Goal: Transaction & Acquisition: Book appointment/travel/reservation

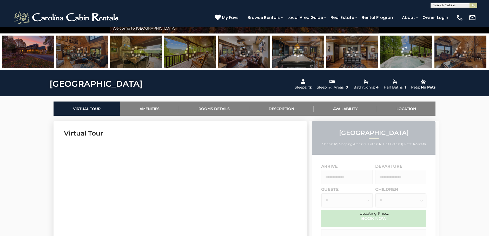
scroll to position [182, 0]
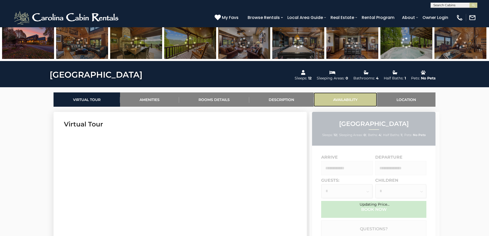
click at [347, 99] on link "Availability" at bounding box center [345, 100] width 63 height 14
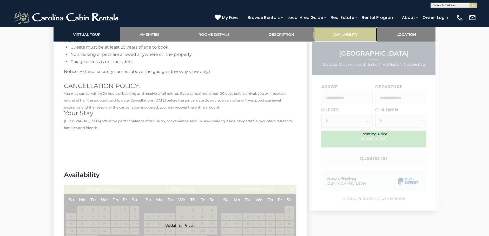
scroll to position [1240, 0]
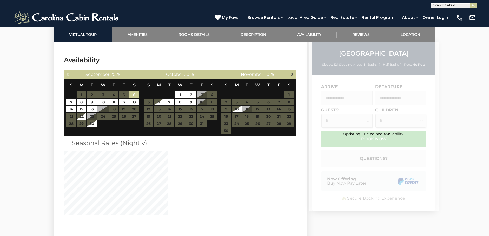
click at [291, 72] on span "Next" at bounding box center [292, 74] width 4 height 4
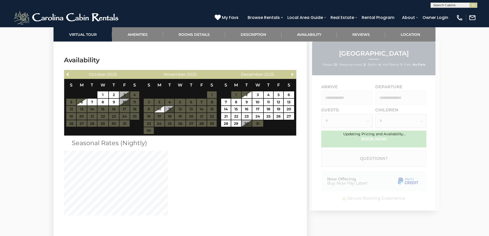
click at [291, 72] on span "Next" at bounding box center [292, 74] width 4 height 4
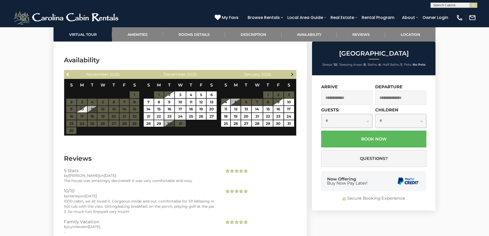
click at [294, 72] on span "Next" at bounding box center [292, 74] width 4 height 4
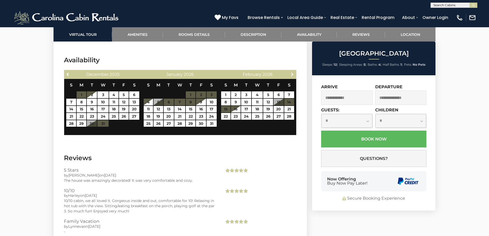
click at [294, 72] on span "Next" at bounding box center [292, 74] width 4 height 4
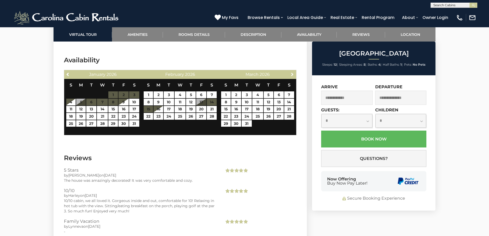
click at [294, 72] on span "Next" at bounding box center [292, 74] width 4 height 4
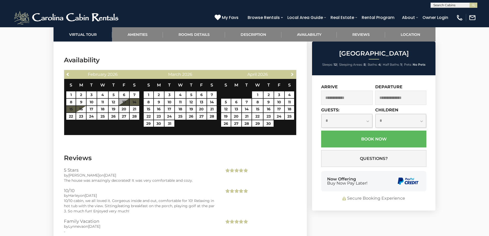
click at [294, 72] on span "Next" at bounding box center [292, 74] width 4 height 4
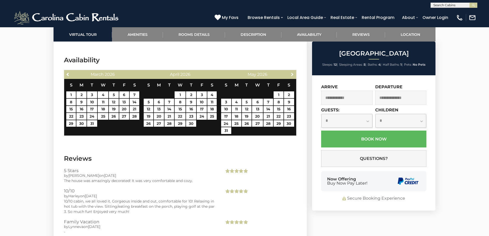
click at [294, 72] on span "Next" at bounding box center [292, 74] width 4 height 4
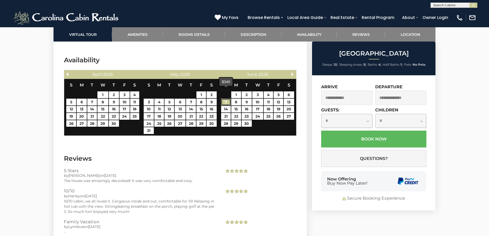
click at [226, 99] on link "7" at bounding box center [226, 102] width 10 height 7
type input "**********"
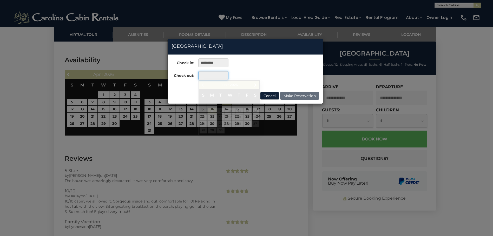
click at [220, 76] on input "text" at bounding box center [213, 75] width 30 height 9
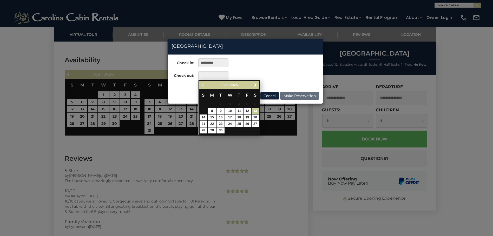
click at [256, 111] on link "13" at bounding box center [256, 111] width 8 height 6
type input "**********"
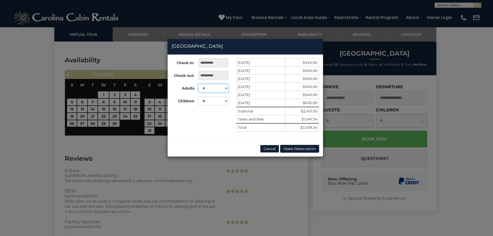
click at [226, 88] on select "* * * * * * * * * ** ** **" at bounding box center [213, 88] width 30 height 9
select select "*"
click at [198, 84] on select "* * * * * * * * * ** ** **" at bounding box center [213, 88] width 30 height 9
click at [271, 147] on button "Cancel" at bounding box center [269, 149] width 19 height 8
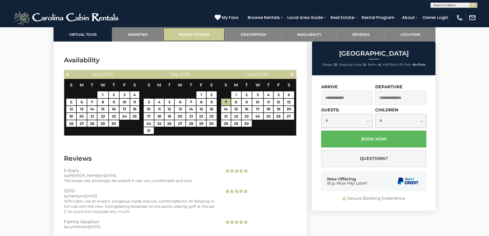
click at [195, 34] on link "Rooms Details" at bounding box center [194, 34] width 62 height 14
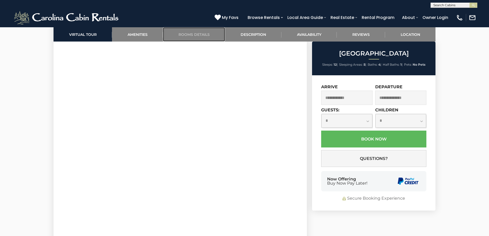
scroll to position [193, 0]
